Goal: Task Accomplishment & Management: Manage account settings

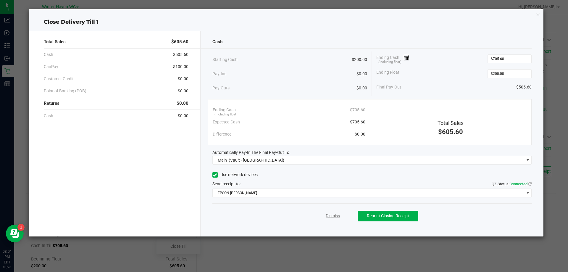
click at [330, 217] on link "Dismiss" at bounding box center [333, 216] width 14 height 6
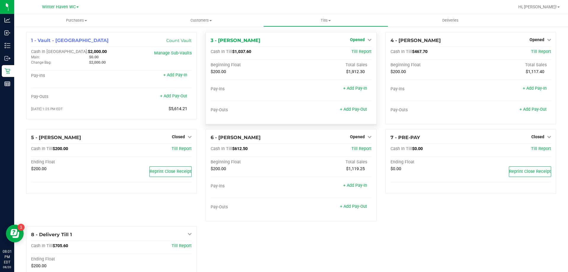
click at [361, 38] on span "Opened" at bounding box center [357, 39] width 15 height 5
click at [361, 51] on link "Close Till" at bounding box center [358, 52] width 16 height 5
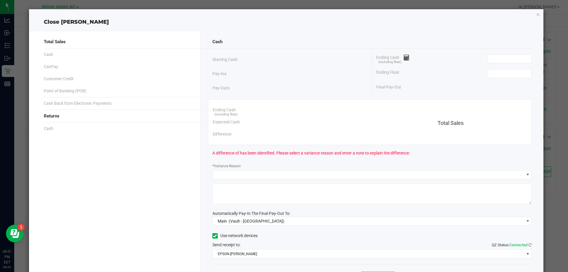
click at [492, 68] on div "Ending Float" at bounding box center [453, 73] width 155 height 15
click at [493, 71] on input at bounding box center [509, 74] width 43 height 8
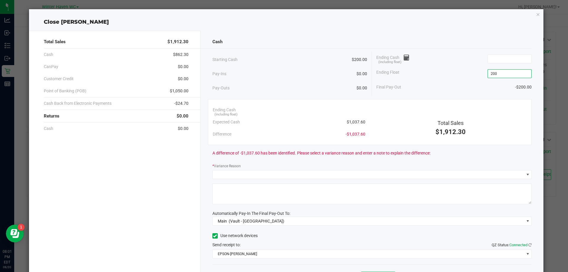
type input "$200.00"
click at [479, 72] on div "Ending Float $200.00" at bounding box center [453, 73] width 155 height 15
click at [517, 60] on input at bounding box center [509, 59] width 43 height 8
drag, startPoint x: 442, startPoint y: 77, endPoint x: 439, endPoint y: 80, distance: 4.3
click at [441, 79] on div "Ending Float $200.00" at bounding box center [453, 73] width 155 height 15
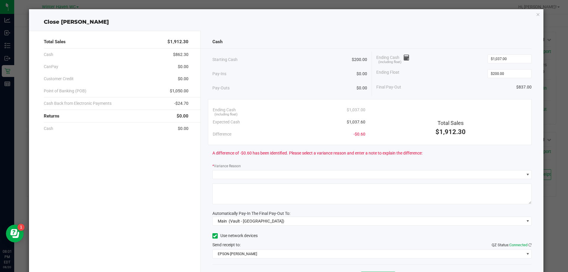
click at [514, 54] on div "Ending Cash (including float) $1,037.00" at bounding box center [453, 58] width 155 height 15
click at [511, 60] on input "1037" at bounding box center [509, 59] width 43 height 8
click at [506, 60] on input "1037" at bounding box center [509, 59] width 43 height 8
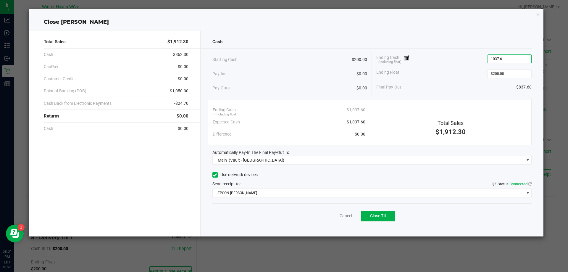
type input "$1,037.60"
click at [419, 87] on div "Final Pay-Out $837.60" at bounding box center [453, 87] width 155 height 12
click at [377, 212] on button "Close Till" at bounding box center [378, 216] width 34 height 11
click at [331, 217] on link "Dismiss" at bounding box center [333, 216] width 14 height 6
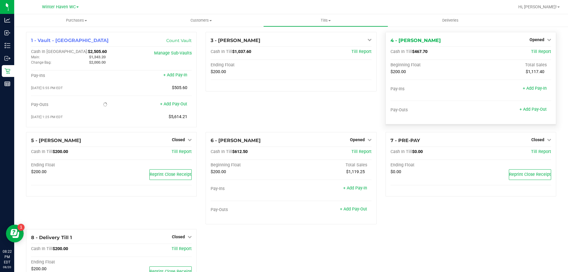
click at [541, 36] on div "Opened" at bounding box center [541, 39] width 22 height 7
click at [538, 41] on span "Opened" at bounding box center [537, 39] width 15 height 5
click at [536, 50] on link "Close Till" at bounding box center [538, 52] width 16 height 5
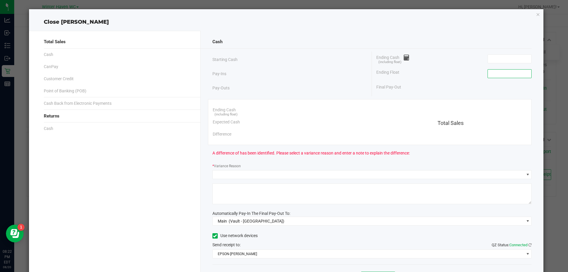
click at [509, 74] on input at bounding box center [509, 74] width 43 height 8
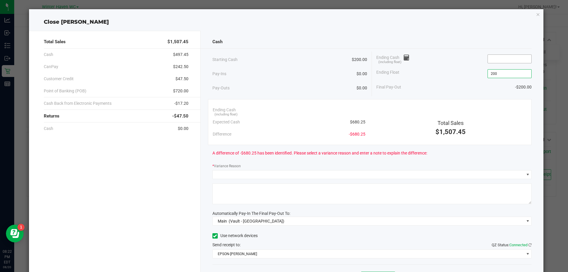
type input "$200.00"
click at [494, 59] on input at bounding box center [509, 59] width 43 height 8
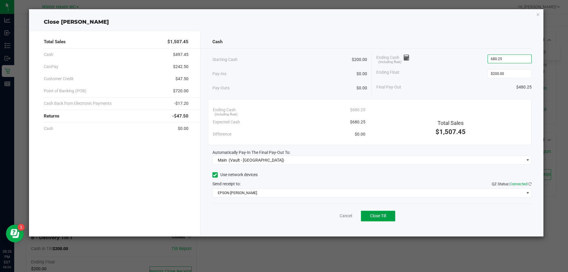
type input "$680.25"
click at [372, 218] on span "Close Till" at bounding box center [378, 215] width 16 height 5
click at [336, 219] on link "Dismiss" at bounding box center [333, 216] width 14 height 6
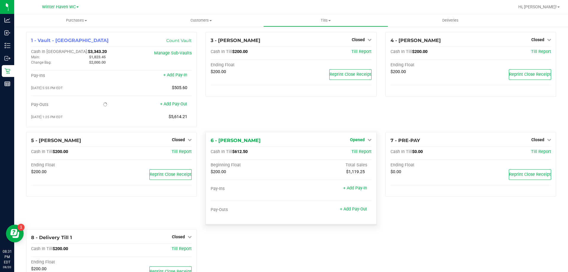
click at [353, 140] on span "Opened" at bounding box center [357, 139] width 15 height 5
click at [359, 153] on link "Close Till" at bounding box center [358, 151] width 16 height 5
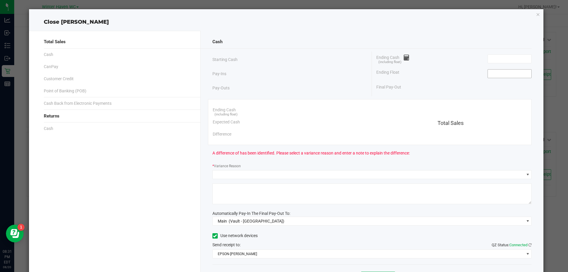
click at [491, 78] on div "Ending Float" at bounding box center [453, 73] width 155 height 15
click at [492, 77] on input at bounding box center [509, 74] width 43 height 8
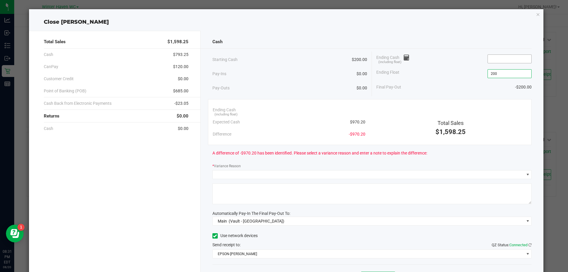
type input "$200.00"
click at [496, 57] on input at bounding box center [509, 59] width 43 height 8
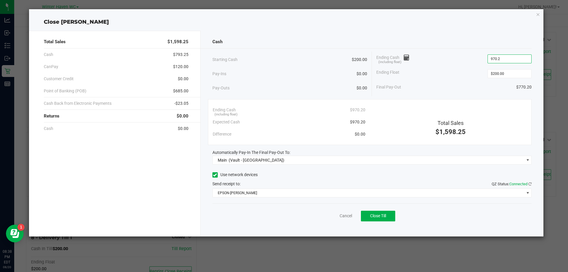
type input "$970.20"
click at [441, 90] on div "Final Pay-Out $770.20" at bounding box center [453, 87] width 155 height 12
click at [374, 218] on span "Close Till" at bounding box center [378, 215] width 16 height 5
click at [334, 218] on link "Dismiss" at bounding box center [333, 216] width 14 height 6
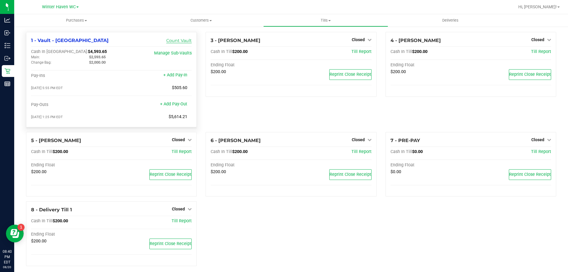
click at [179, 38] on link "Count Vault" at bounding box center [178, 40] width 25 height 5
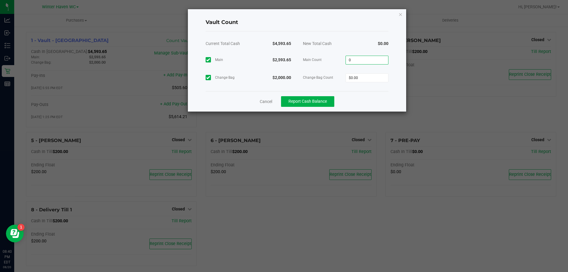
click at [357, 59] on input "0" at bounding box center [367, 60] width 42 height 8
type input "$2,593.65"
click at [356, 80] on input "0" at bounding box center [367, 78] width 42 height 8
type input "$2,000.00"
click at [386, 98] on div "Cancel Report Cash Balance" at bounding box center [297, 101] width 183 height 20
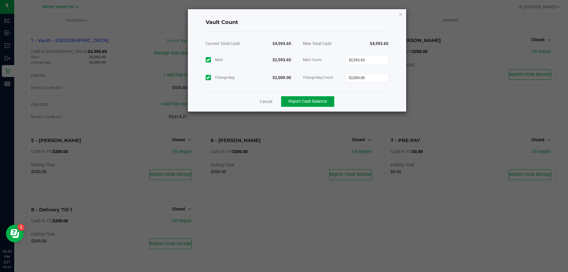
click at [311, 101] on span "Report Cash Balance" at bounding box center [308, 101] width 38 height 5
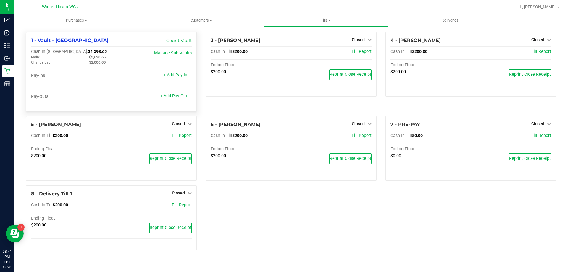
drag, startPoint x: 109, startPoint y: 55, endPoint x: 89, endPoint y: 57, distance: 19.9
click at [89, 57] on div "$2,593.65" at bounding box center [114, 56] width 58 height 5
copy span "$2,593.65"
click at [325, 17] on uib-tab-heading "Tills Manage tills Reconcile e-payments" at bounding box center [326, 20] width 124 height 12
click at [321, 44] on span "Reconcile e-payments" at bounding box center [292, 42] width 59 height 5
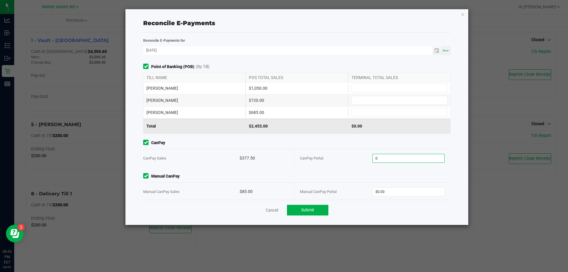
click at [399, 162] on input "0" at bounding box center [409, 158] width 72 height 8
type input "$377.50"
click at [408, 188] on input "0" at bounding box center [409, 192] width 72 height 8
type input "$85.00"
click at [371, 86] on input at bounding box center [399, 88] width 95 height 8
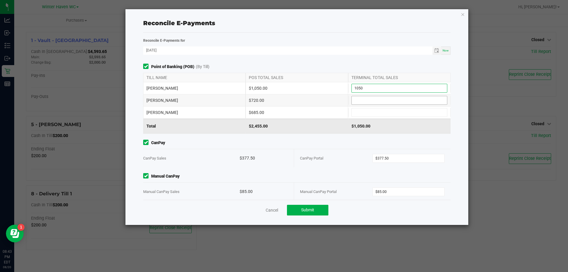
type input "$1,050.00"
click at [365, 101] on input at bounding box center [399, 100] width 95 height 8
type input "$720.00"
click at [377, 116] on input at bounding box center [399, 112] width 95 height 8
type input "$685.00"
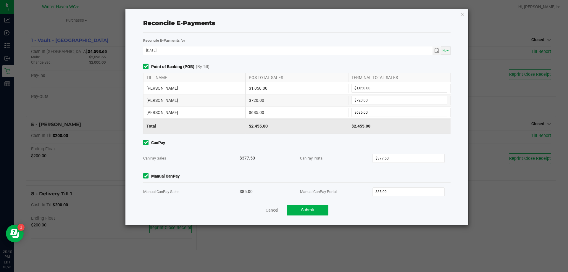
click at [347, 142] on span "CanPay" at bounding box center [296, 143] width 307 height 6
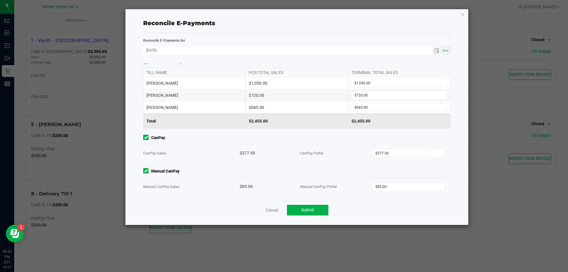
scroll to position [6, 0]
click at [325, 212] on button "Submit" at bounding box center [307, 210] width 41 height 11
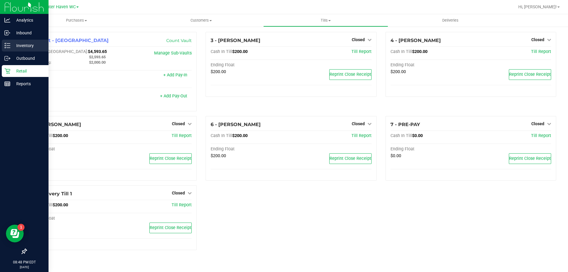
click at [12, 43] on p "Inventory" at bounding box center [28, 45] width 36 height 7
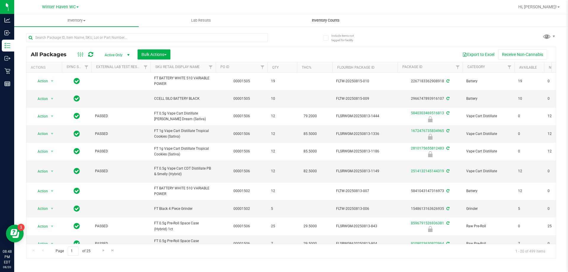
click at [333, 22] on span "Inventory Counts" at bounding box center [326, 20] width 44 height 5
